Goal: Navigation & Orientation: Find specific page/section

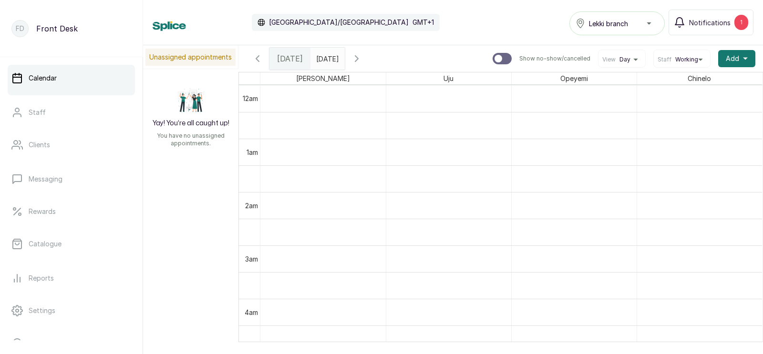
scroll to position [590, 0]
